Goal: Transaction & Acquisition: Subscribe to service/newsletter

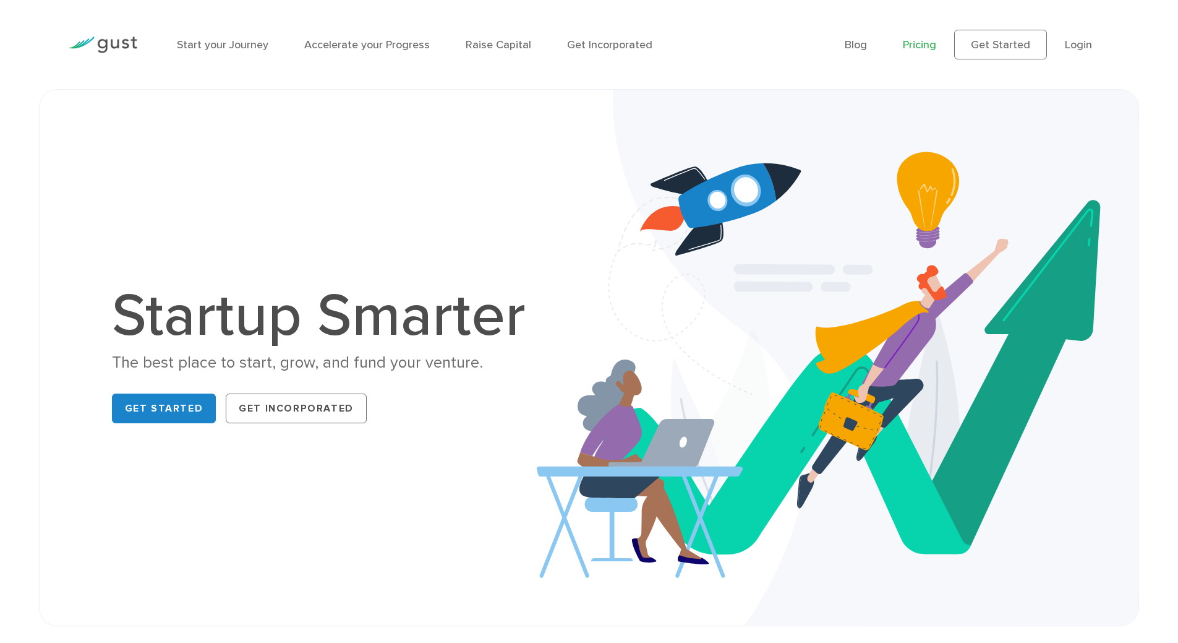
click at [909, 46] on link "Pricing" at bounding box center [919, 44] width 33 height 13
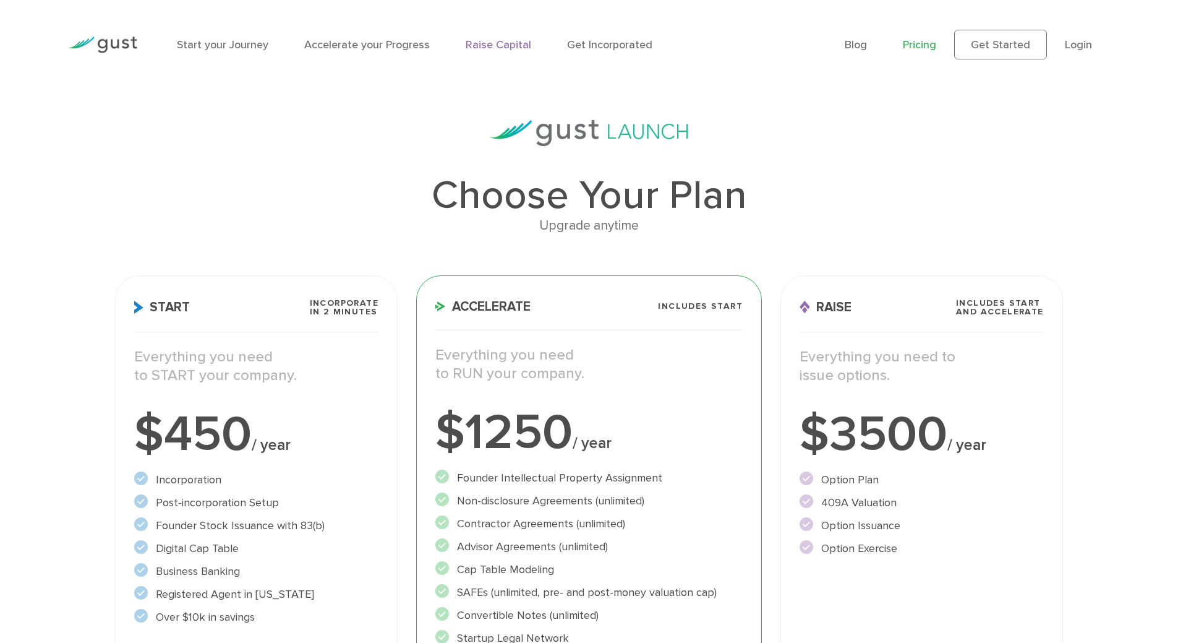
click at [492, 43] on link "Raise Capital" at bounding box center [499, 44] width 66 height 13
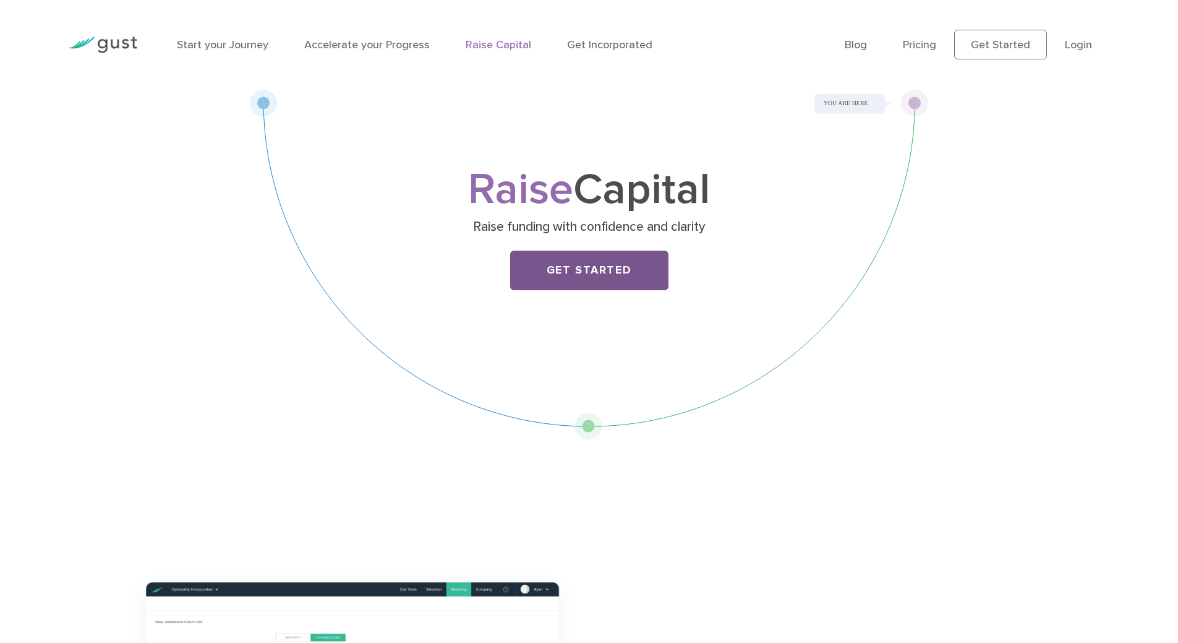
click at [621, 277] on link "Get Started" at bounding box center [589, 271] width 158 height 40
